Goal: Check status: Check status

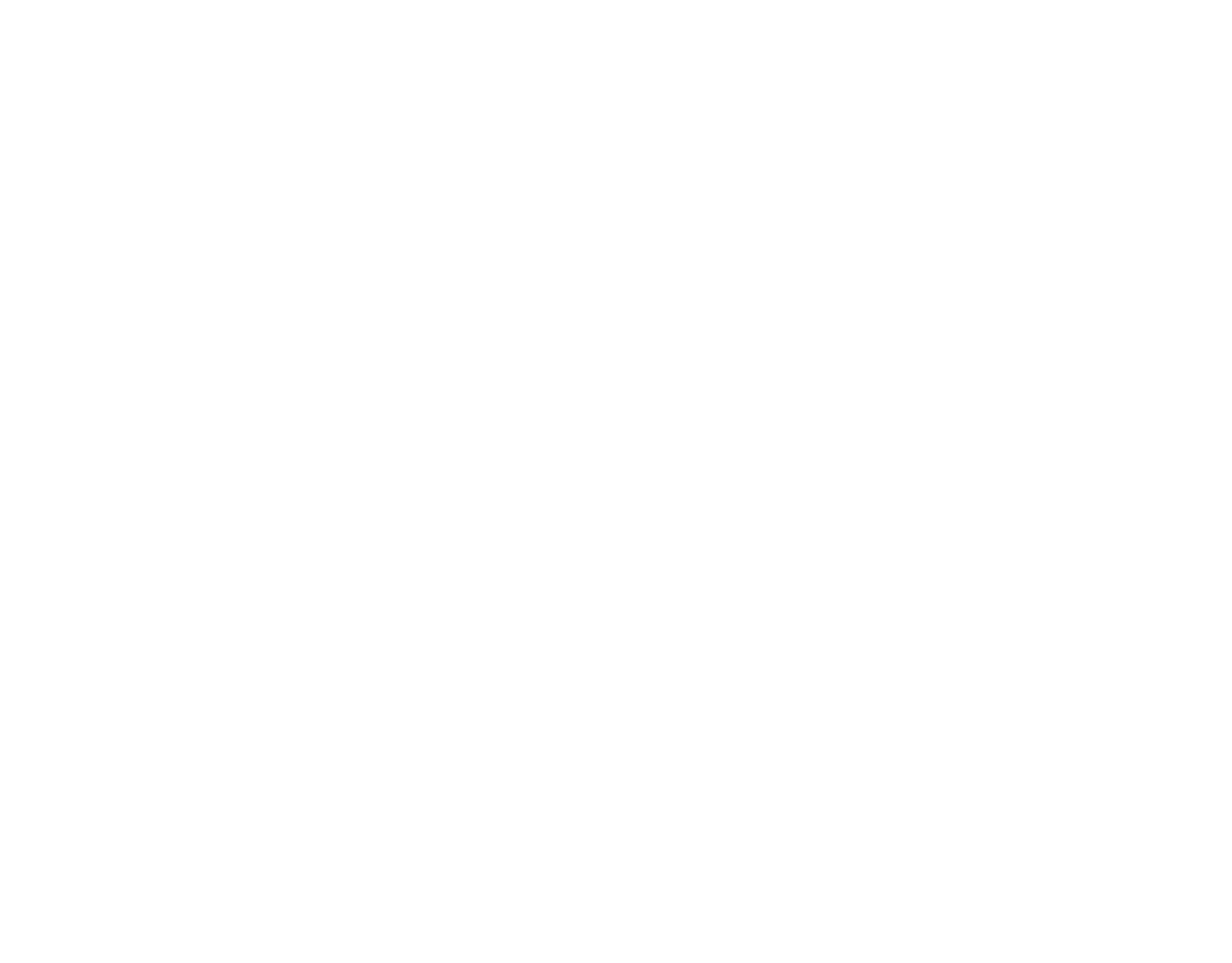
type input "[EMAIL_ADDRESS][DOMAIN_NAME]"
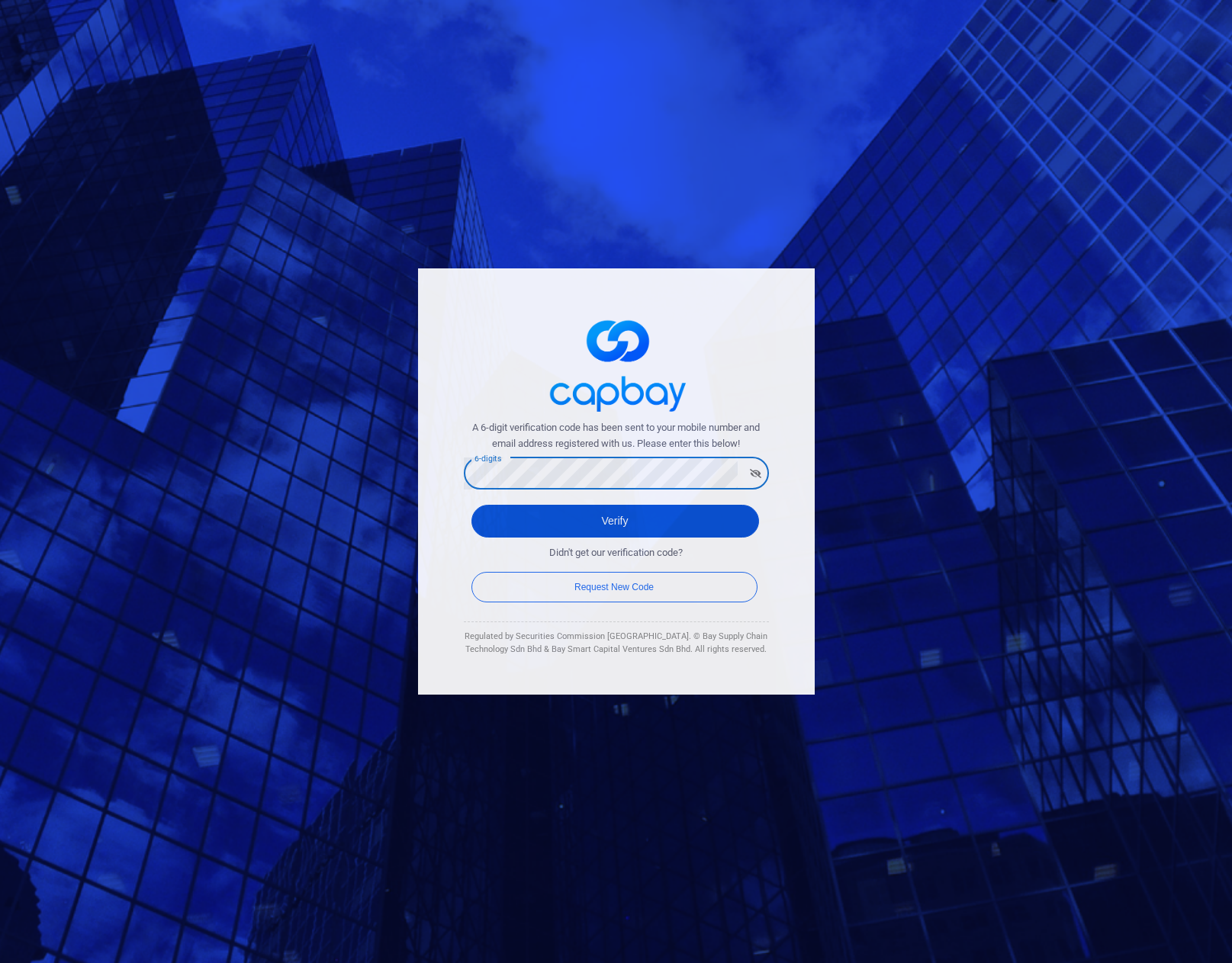
click at [612, 528] on button "Verify" at bounding box center [615, 521] width 288 height 33
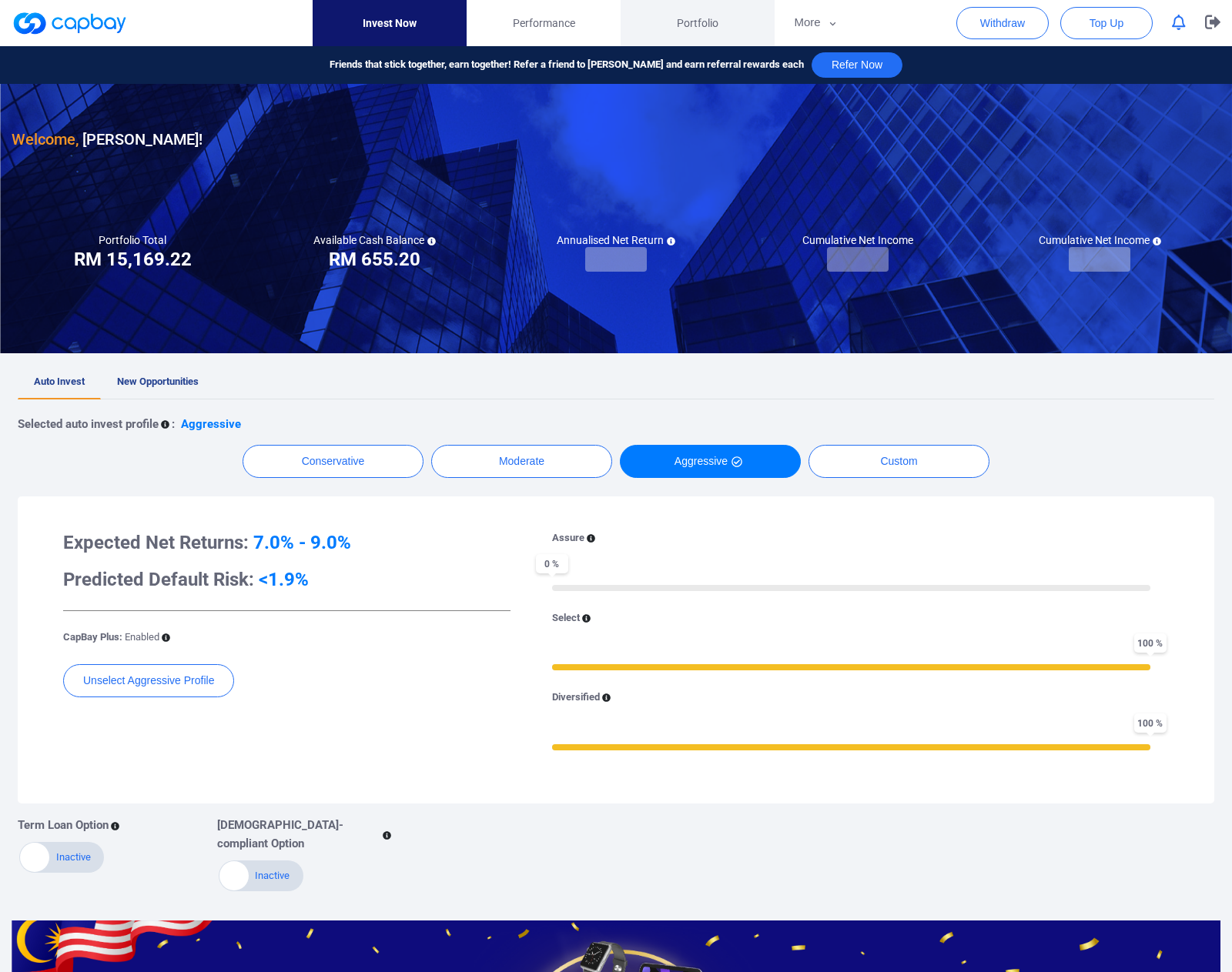
click at [708, 19] on span "Portfolio" at bounding box center [697, 23] width 42 height 17
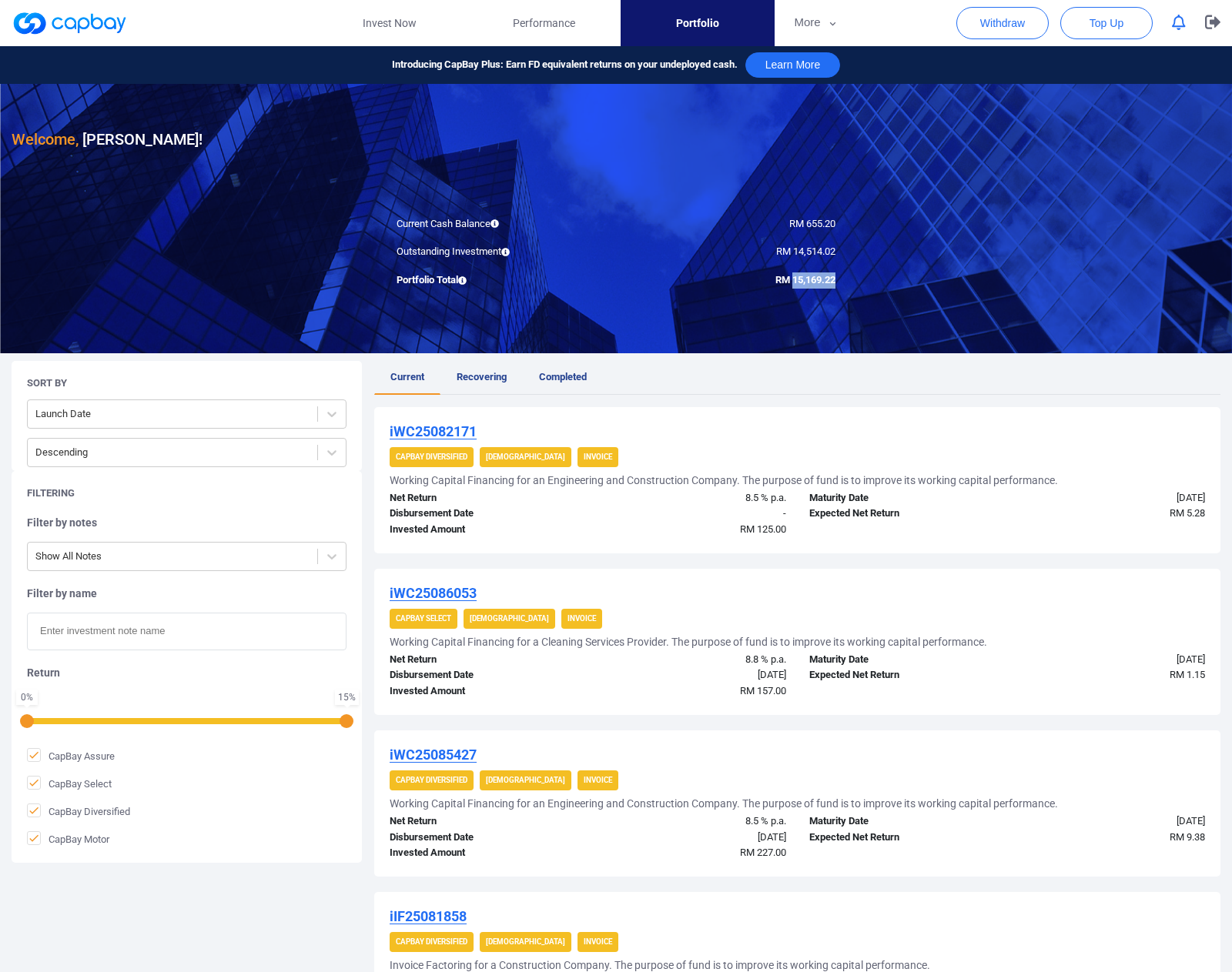
drag, startPoint x: 789, startPoint y: 277, endPoint x: 833, endPoint y: 282, distance: 44.3
click at [844, 280] on div "RM 15,169.22" at bounding box center [731, 280] width 231 height 16
copy span "15,169.22"
